Goal: Check status: Check status

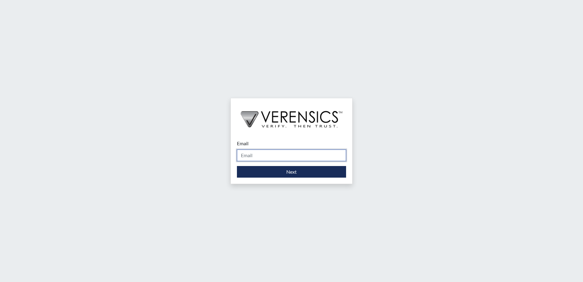
click at [268, 153] on input "Email" at bounding box center [291, 155] width 109 height 12
click at [290, 165] on form "Email Yolanda.Walker@gdc.ga.gov Please provide your email address. Next" at bounding box center [291, 159] width 109 height 38
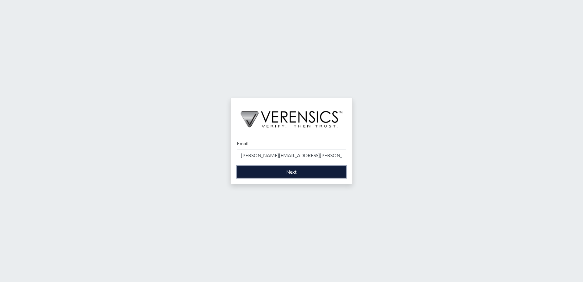
click at [290, 171] on button "Next" at bounding box center [291, 172] width 109 height 12
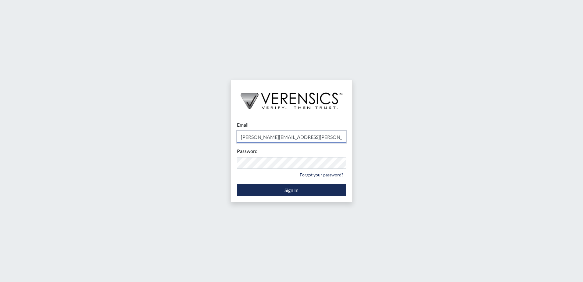
type input "[PERSON_NAME][EMAIL_ADDRESS][PERSON_NAME][DOMAIN_NAME]"
click at [291, 196] on div "Email yolanda.walker@gdc.ga.gov Please provide your email address. Password Ple…" at bounding box center [291, 158] width 121 height 87
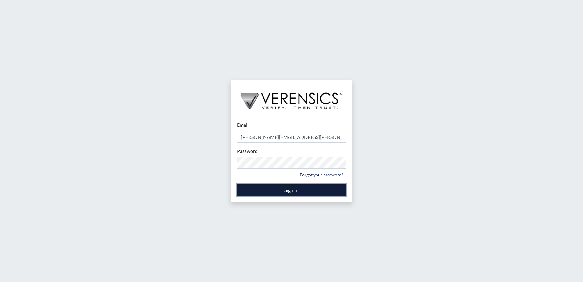
click at [293, 194] on button "Sign In" at bounding box center [291, 190] width 109 height 12
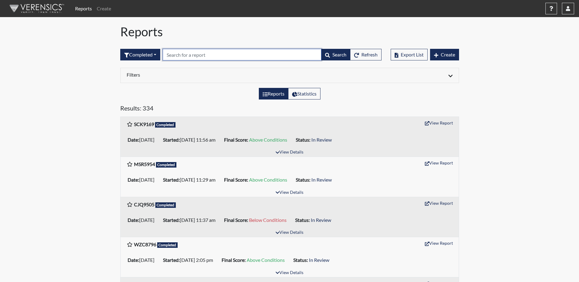
click at [191, 57] on input "text" at bounding box center [242, 55] width 159 height 12
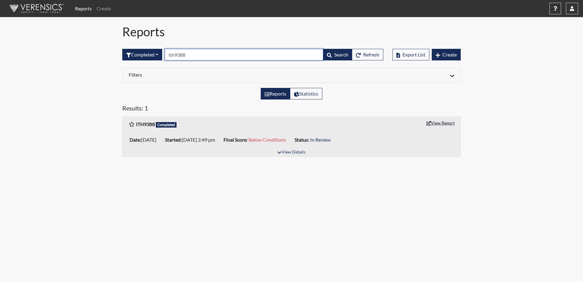
type input "ith9388"
click at [432, 123] on button "View Report" at bounding box center [441, 122] width 34 height 9
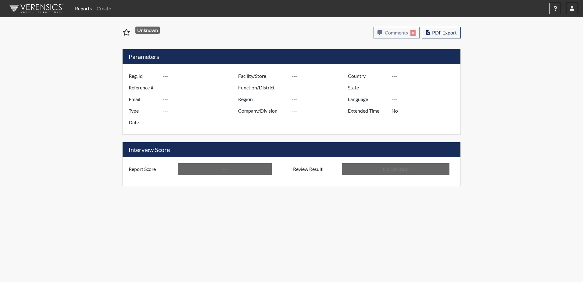
type input "ITH9388"
type input "7910"
type input "---"
type input "Corrections Pre-Employment"
type input "Aug 3, 2022"
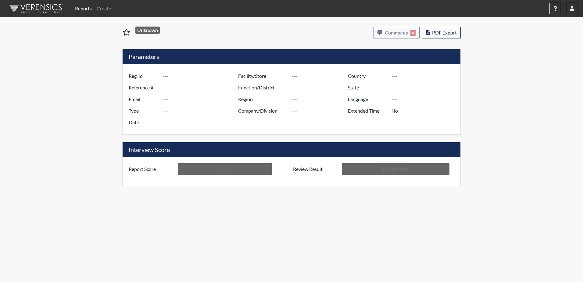
type input "Dodge SP"
type input "[GEOGRAPHIC_DATA]"
type input "[US_STATE]"
type input "English"
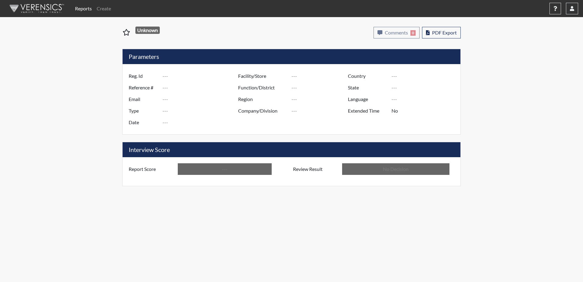
type input "Below Conditions"
type input "In Review"
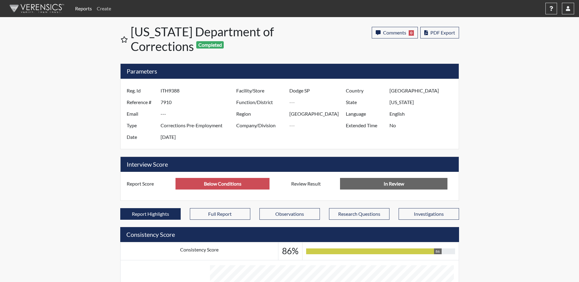
click at [99, 8] on link "Create" at bounding box center [103, 8] width 19 height 12
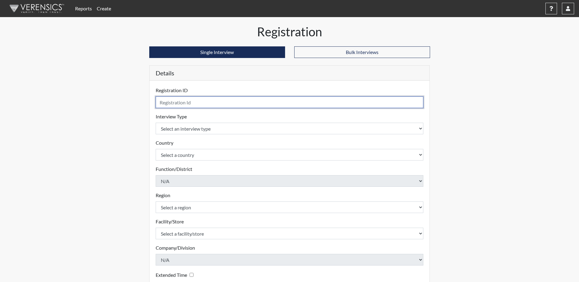
click at [171, 104] on input "text" at bounding box center [290, 102] width 268 height 12
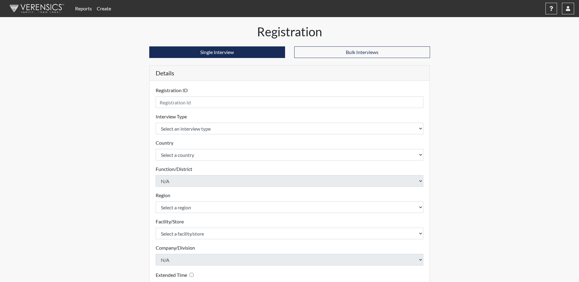
click at [86, 7] on link "Reports" at bounding box center [84, 8] width 22 height 12
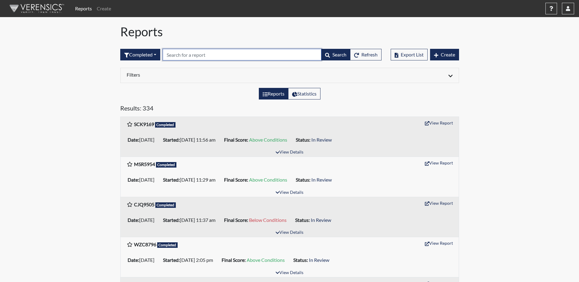
click at [176, 57] on input "text" at bounding box center [242, 55] width 159 height 12
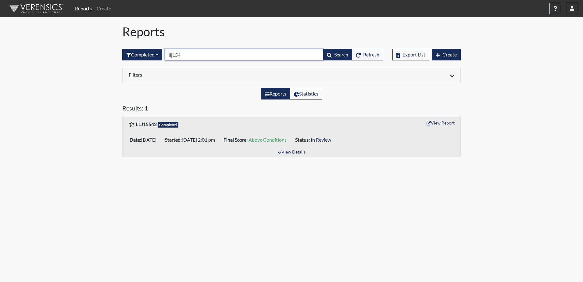
type input "llj1542"
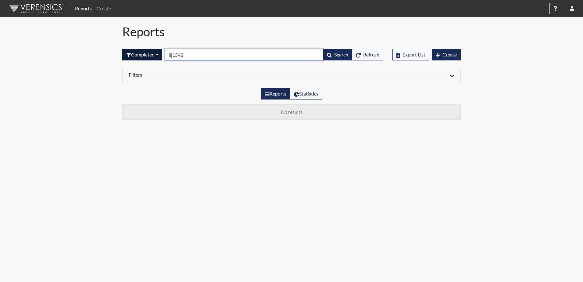
drag, startPoint x: 202, startPoint y: 54, endPoint x: 147, endPoint y: 54, distance: 54.9
click at [148, 54] on form "Completed All Created Sent by email In Progress Declined Completed llj1542 Sear…" at bounding box center [252, 55] width 261 height 12
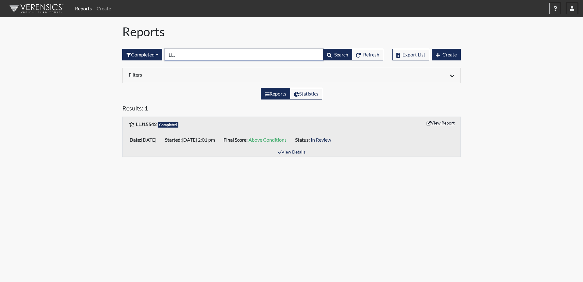
type input "LLJ"
click at [435, 122] on button "View Report" at bounding box center [441, 122] width 34 height 9
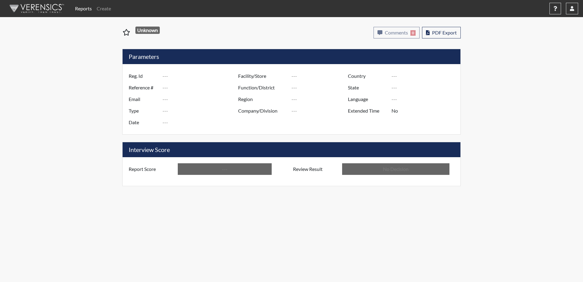
type input "LLJ15542"
type input "50784"
type input "---"
type input "Corrections Pre-Employment"
type input "Aug 14, 2025"
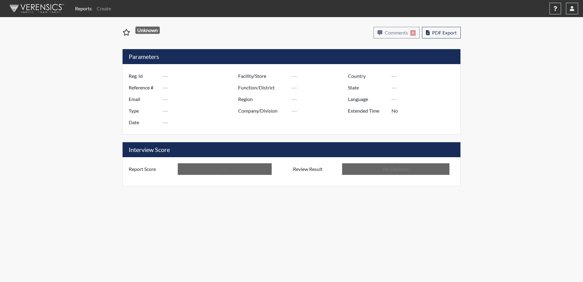
type input "Dodge SP"
type input "[GEOGRAPHIC_DATA]"
type input "[US_STATE]"
type input "English"
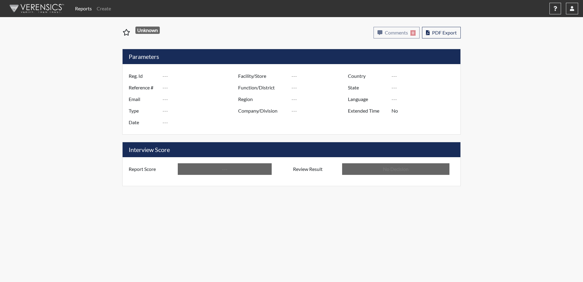
type input "Above Conditions"
type input "In Review"
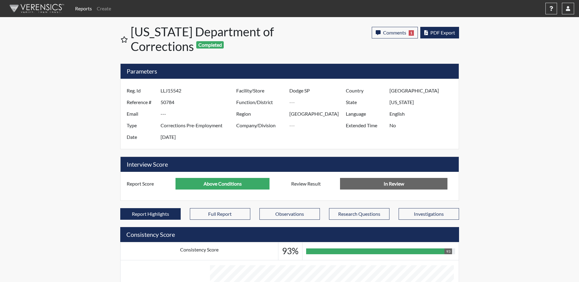
scroll to position [101, 254]
click at [433, 31] on span "PDF Export" at bounding box center [442, 33] width 25 height 6
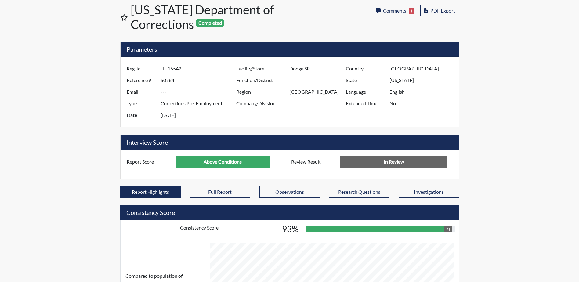
scroll to position [0, 0]
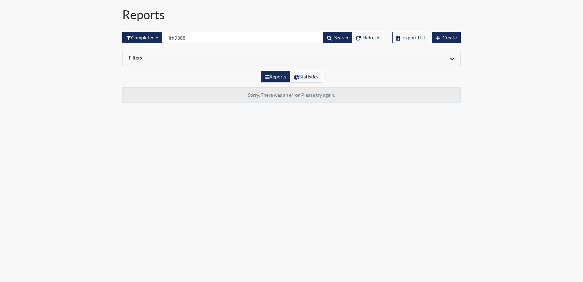
click at [153, 15] on h1 "Reports" at bounding box center [291, 14] width 339 height 15
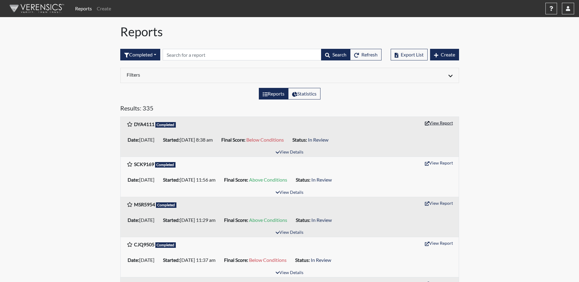
click at [432, 126] on button "View Report" at bounding box center [439, 122] width 34 height 9
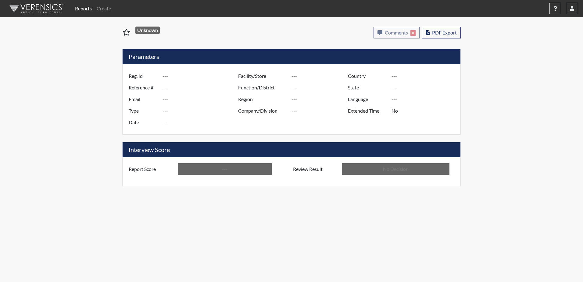
type input "DYA4111"
type input "51458"
type input "---"
type input "Corrections Pre-Employment"
type input "[DATE]"
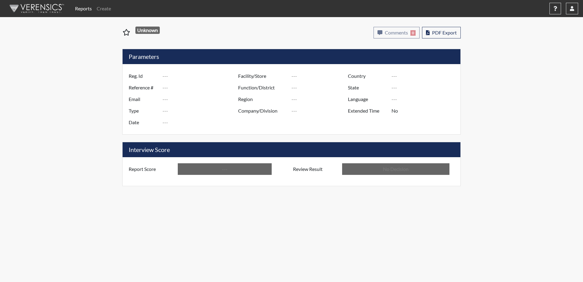
type input "Dodge SP"
type input "[GEOGRAPHIC_DATA]"
type input "[US_STATE]"
type input "English"
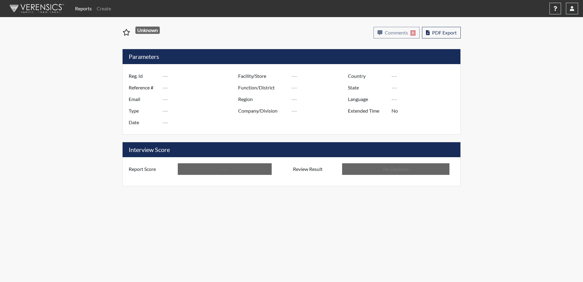
type input "Below Conditions"
type input "In Review"
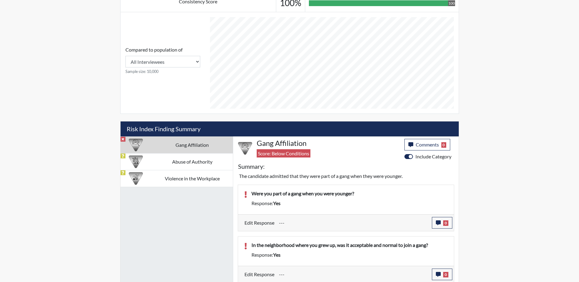
scroll to position [249, 0]
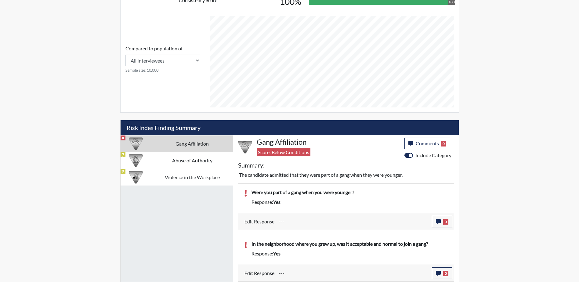
click at [180, 144] on td "Gang Affiliation" at bounding box center [191, 143] width 81 height 17
click at [146, 142] on div at bounding box center [136, 143] width 24 height 16
click at [284, 203] on div "Response: yes" at bounding box center [349, 201] width 205 height 7
click at [348, 254] on div "Response: yes" at bounding box center [349, 253] width 205 height 7
click at [444, 220] on span "0" at bounding box center [445, 221] width 5 height 5
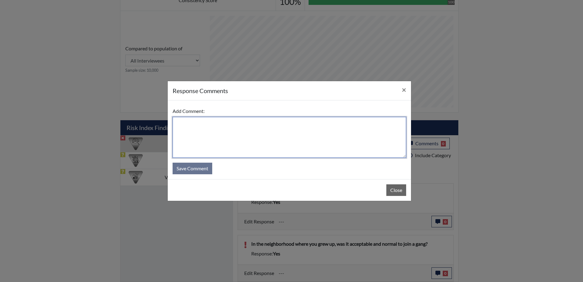
click at [216, 135] on textarea at bounding box center [290, 137] width 234 height 41
click at [178, 124] on textarea at bounding box center [290, 137] width 234 height 41
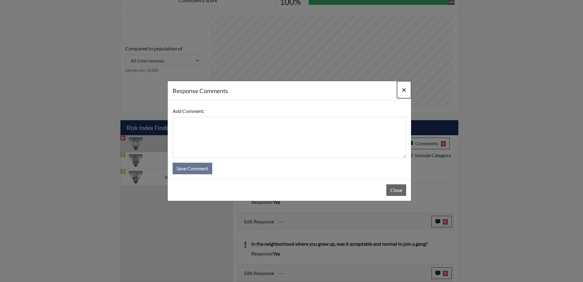
click at [403, 89] on span "×" at bounding box center [404, 89] width 4 height 9
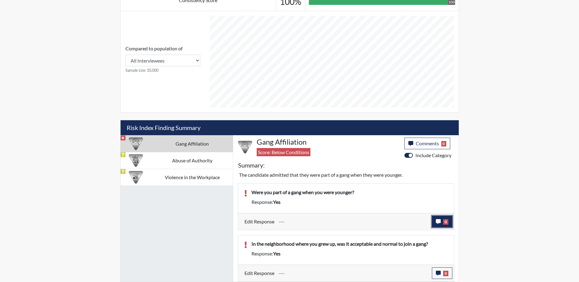
click at [449, 220] on button "0" at bounding box center [442, 222] width 20 height 12
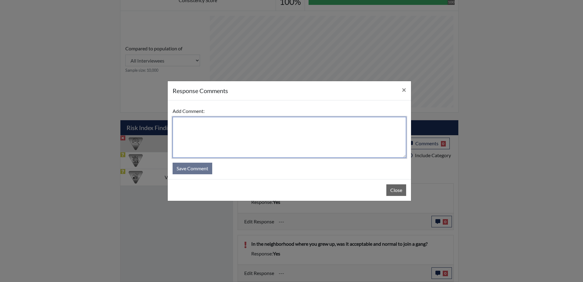
click at [236, 125] on textarea at bounding box center [290, 137] width 234 height 41
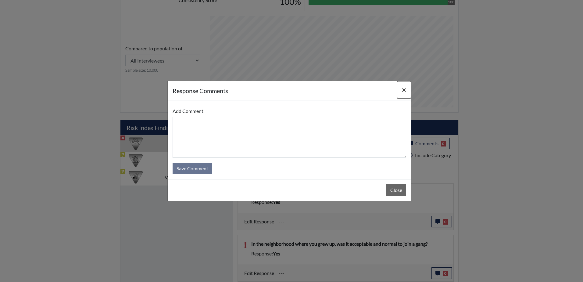
click at [402, 90] on span "×" at bounding box center [404, 89] width 4 height 9
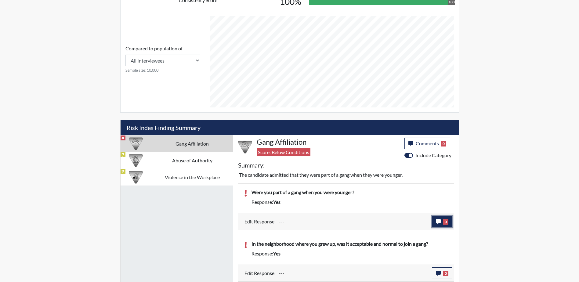
click at [438, 221] on icon "button" at bounding box center [438, 221] width 5 height 5
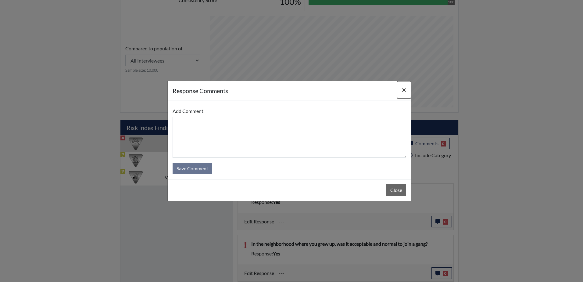
click at [406, 90] on span "×" at bounding box center [404, 89] width 4 height 9
